Goal: Task Accomplishment & Management: Use online tool/utility

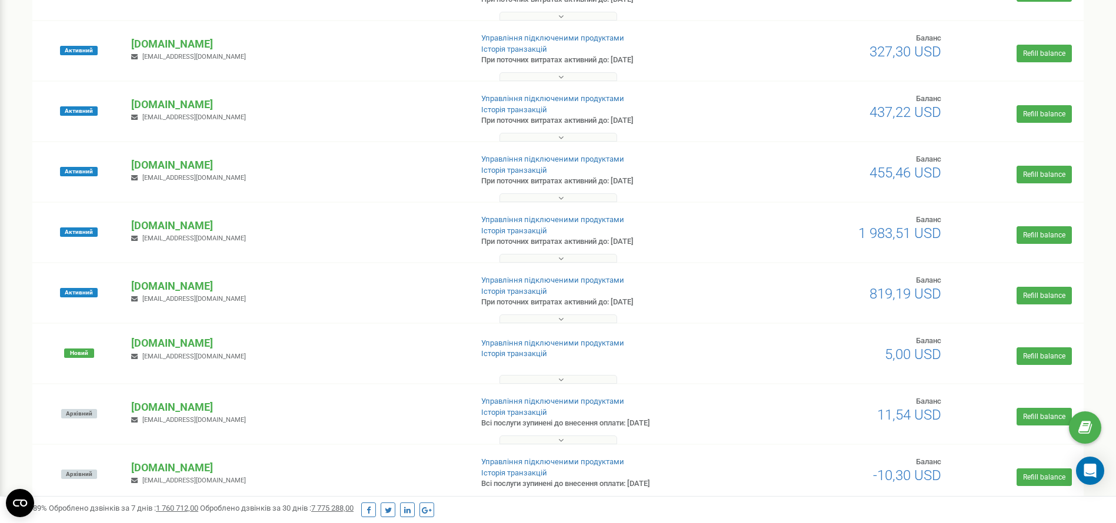
scroll to position [794, 0]
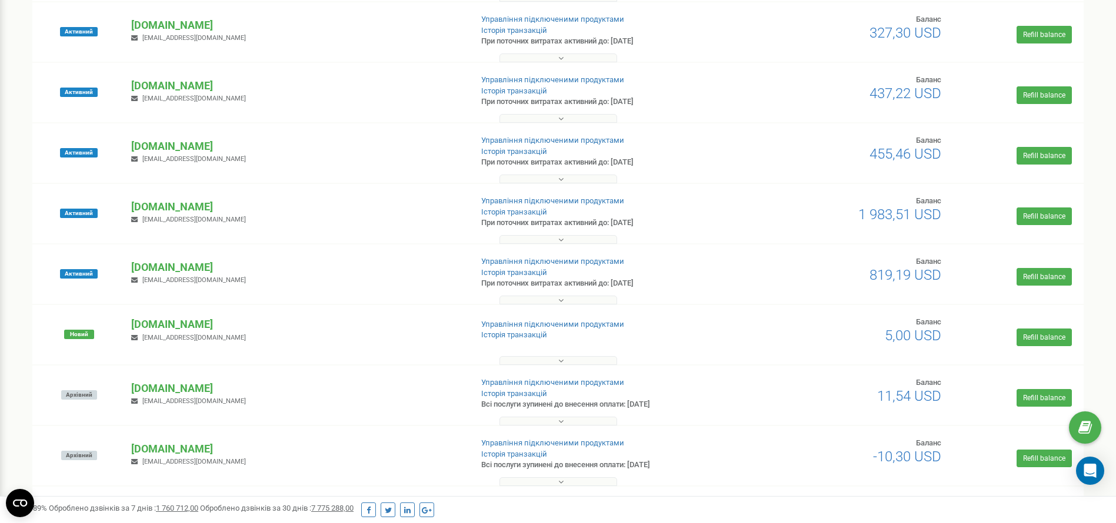
click at [578, 181] on button at bounding box center [558, 179] width 118 height 9
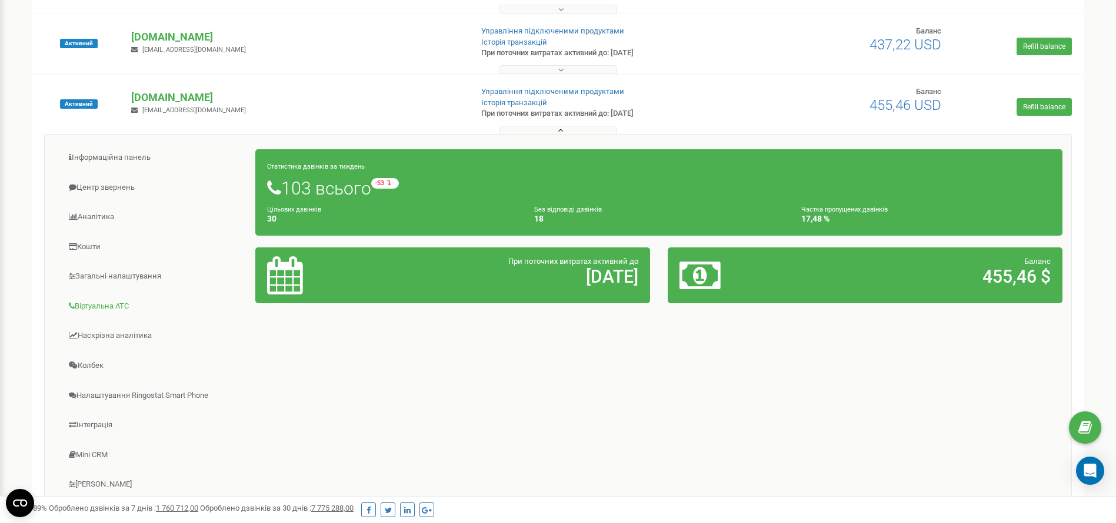
scroll to position [882, 0]
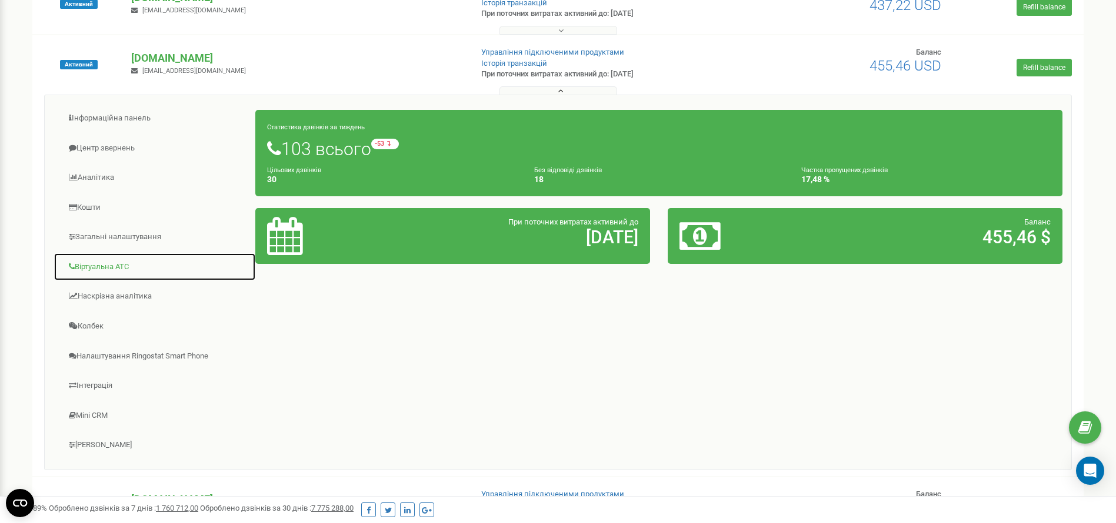
click at [127, 267] on link "Віртуальна АТС" at bounding box center [155, 267] width 202 height 29
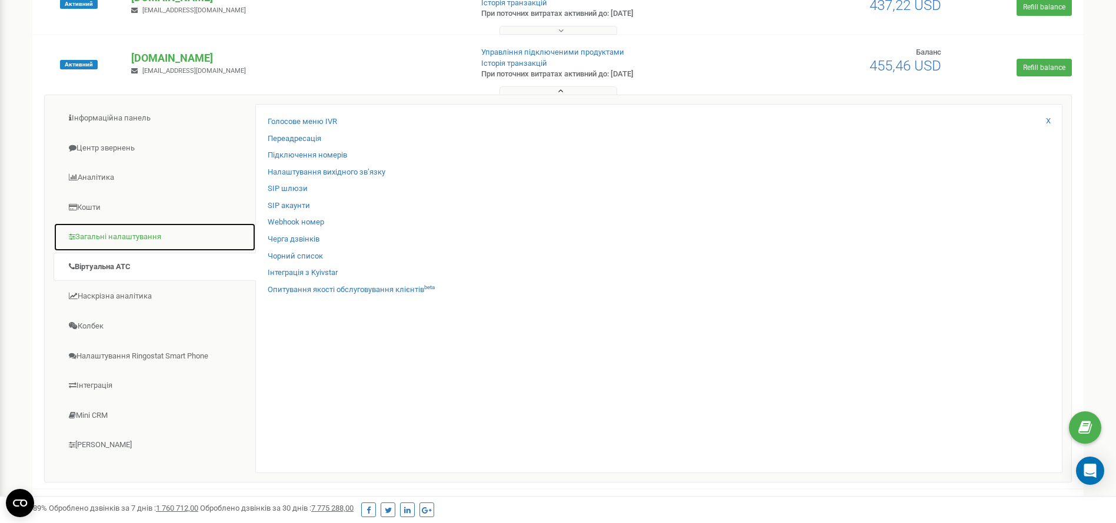
click at [136, 243] on link "Загальні налаштування" at bounding box center [155, 237] width 202 height 29
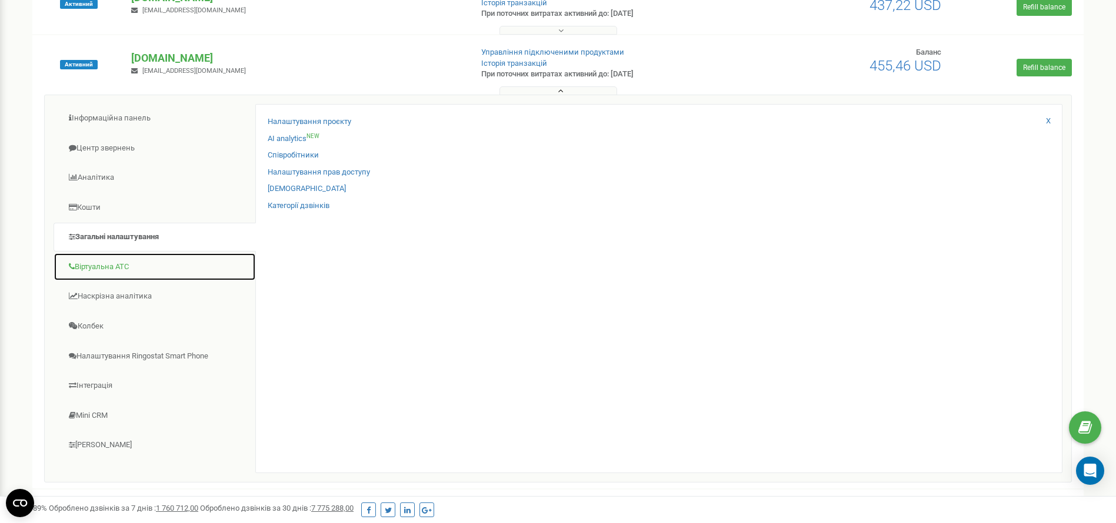
click at [124, 271] on link "Віртуальна АТС" at bounding box center [155, 267] width 202 height 29
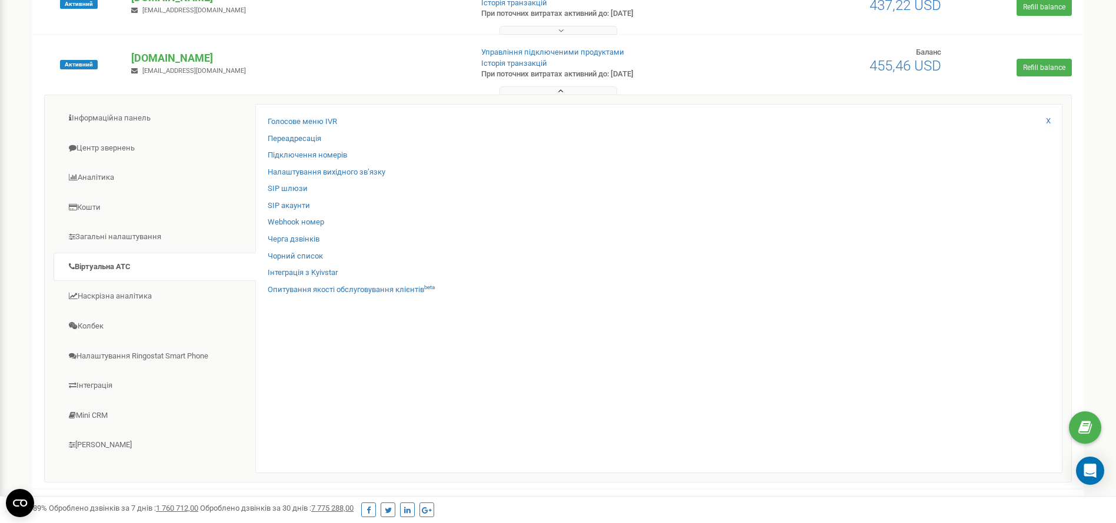
click at [0, 304] on div "Клієнти Кабінет Налаштування профілю Вихід Проєкти Новий проєкт Всі проєкти Акт…" at bounding box center [558, 18] width 1116 height 1800
drag, startPoint x: 573, startPoint y: 92, endPoint x: 553, endPoint y: 198, distance: 107.7
click at [553, 198] on div "Активний goralhotel.com.ua katasnky@gmail.com Управління підключеними продуктам…" at bounding box center [557, 261] width 1051 height 453
click at [131, 302] on link "Наскрізна аналітика" at bounding box center [155, 296] width 202 height 29
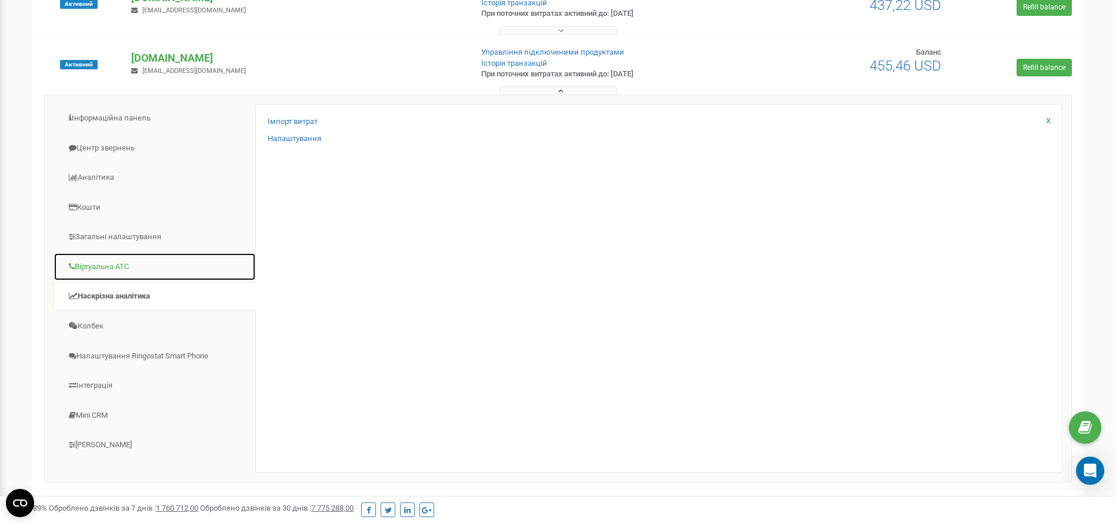
click at [153, 258] on link "Віртуальна АТС" at bounding box center [155, 267] width 202 height 29
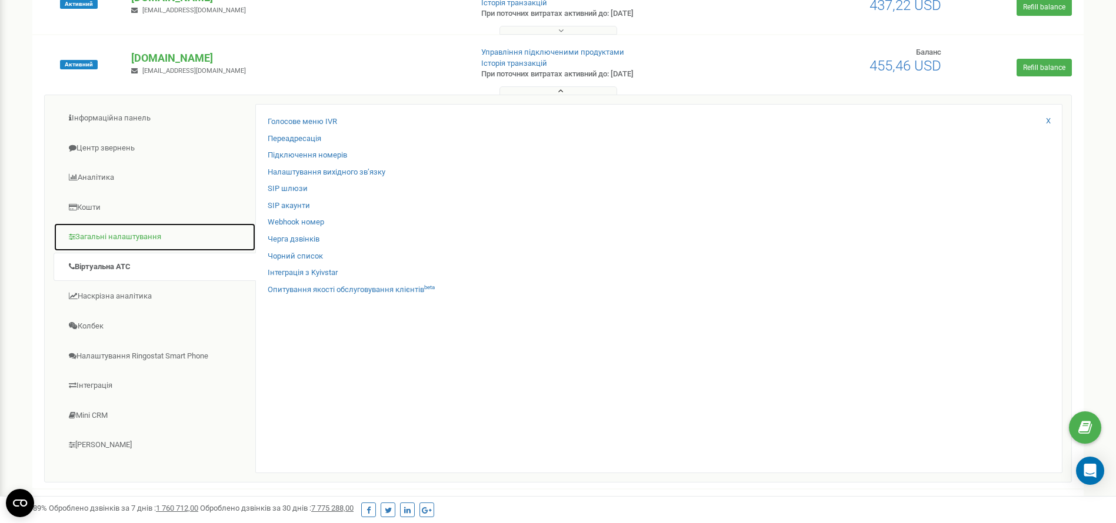
click at [148, 229] on link "Загальні налаштування" at bounding box center [155, 237] width 202 height 29
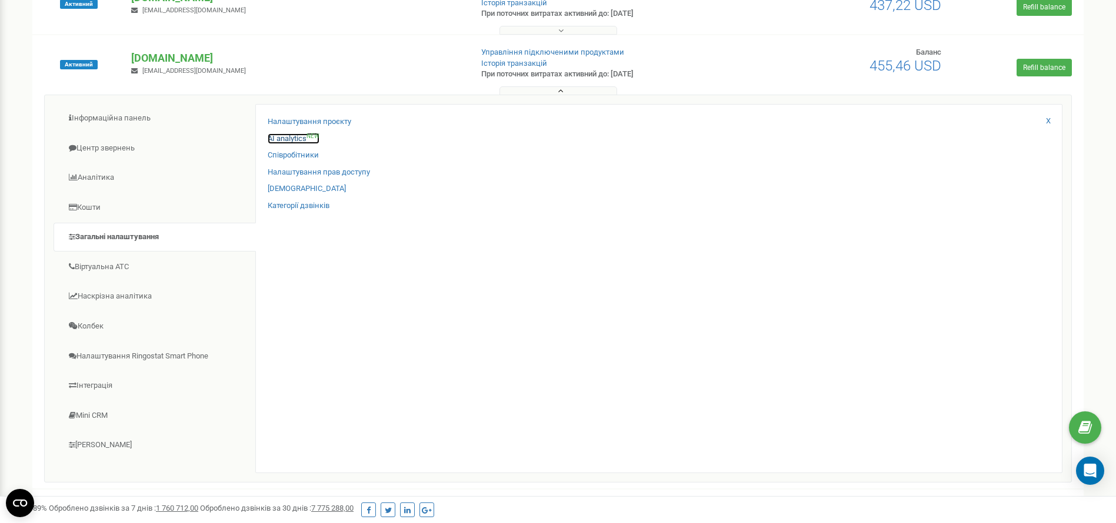
click at [286, 136] on link "AI analytics NEW" at bounding box center [294, 139] width 52 height 11
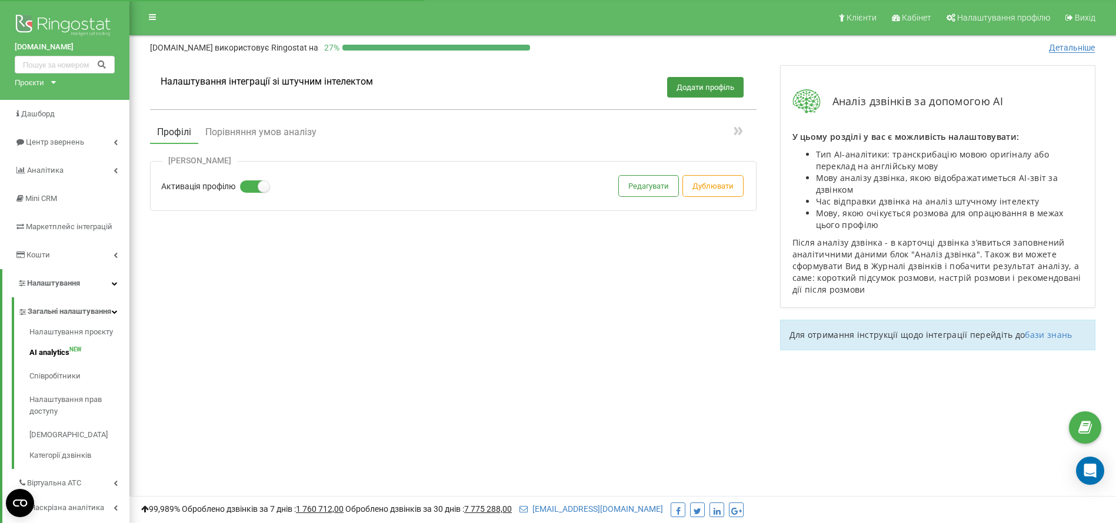
click at [250, 182] on label at bounding box center [245, 181] width 10 height 1
click at [0, 0] on input "Активація профілю" at bounding box center [0, 0] width 0 height 0
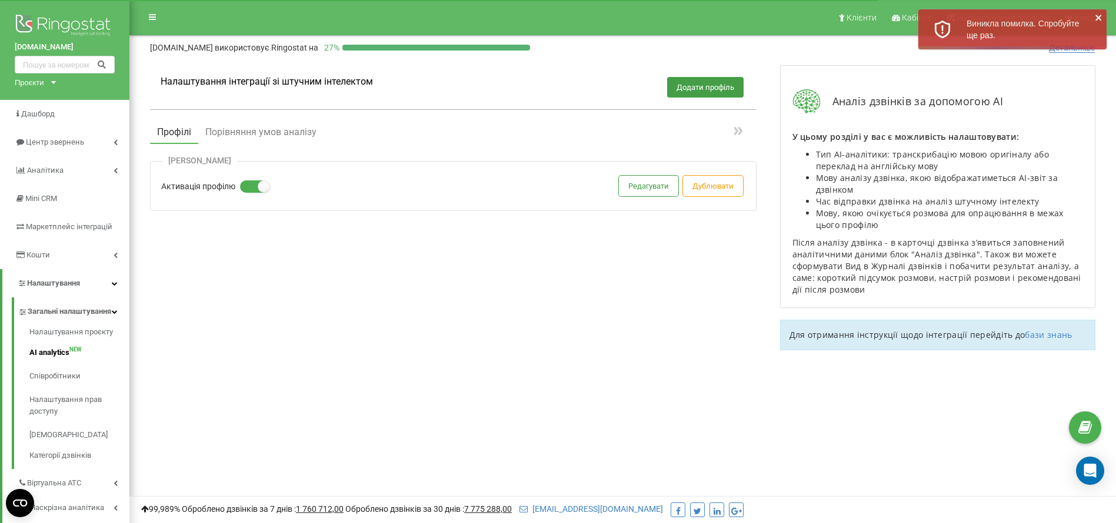
click at [250, 182] on label at bounding box center [245, 181] width 10 height 1
click at [0, 0] on input "Активація профілю" at bounding box center [0, 0] width 0 height 0
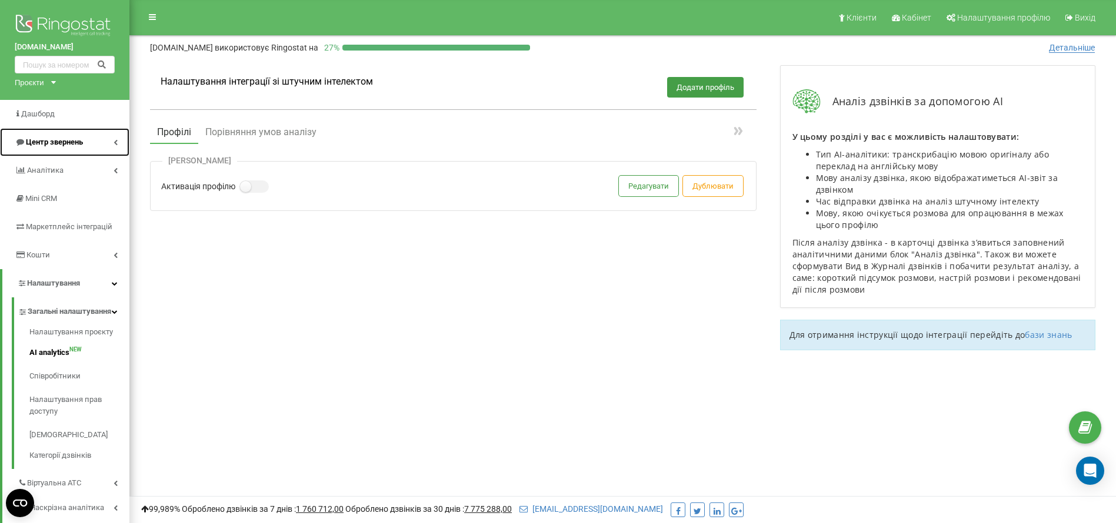
click at [96, 138] on link "Центр звернень" at bounding box center [64, 142] width 129 height 28
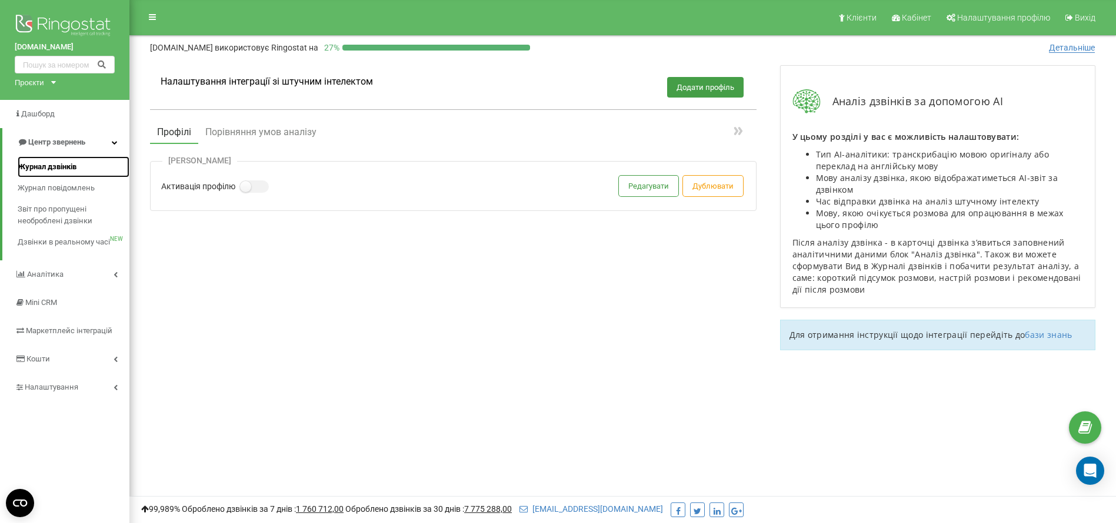
click at [61, 163] on span "Журнал дзвінків" at bounding box center [47, 167] width 59 height 12
